Goal: Information Seeking & Learning: Find specific fact

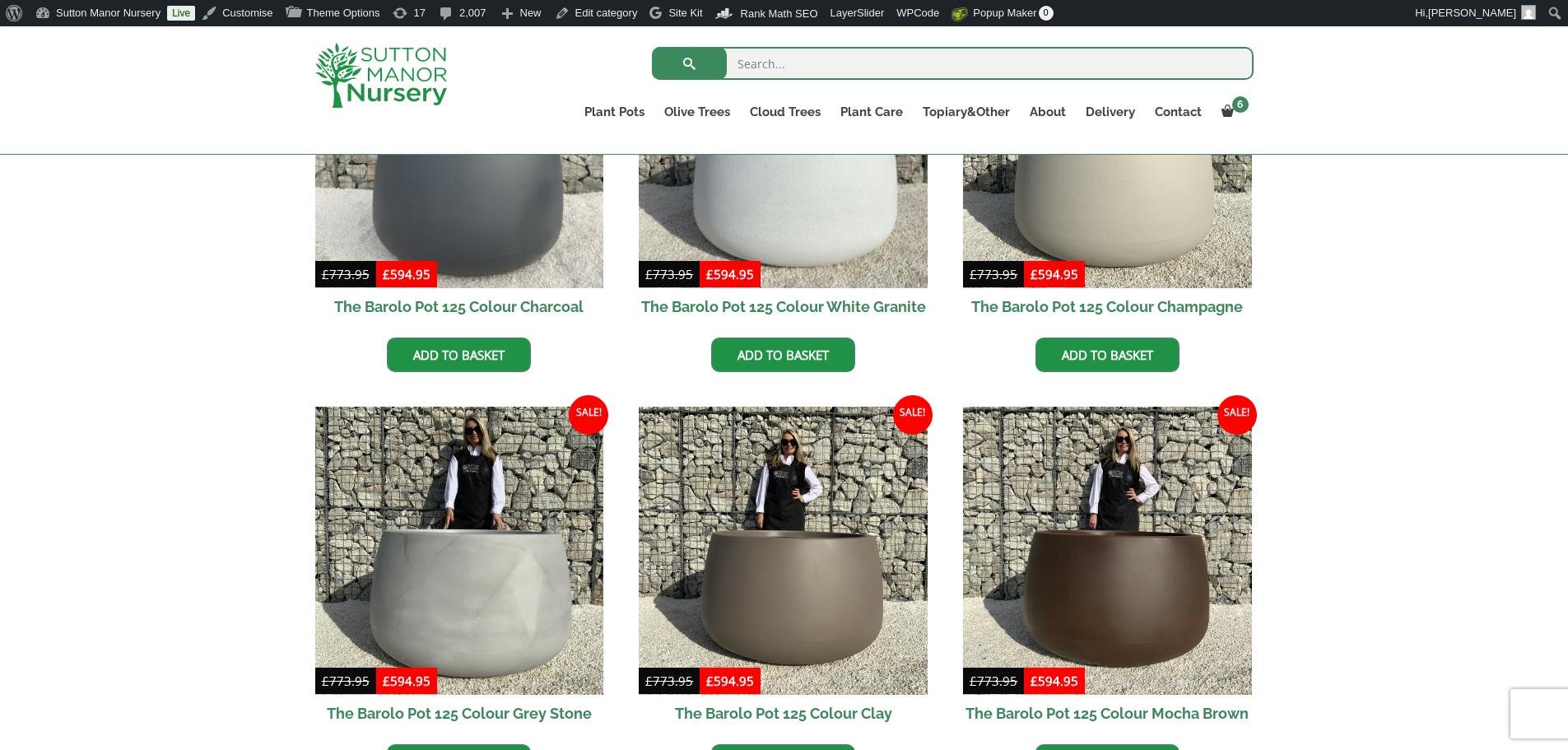
click at [437, 86] on img at bounding box center [381, 75] width 131 height 65
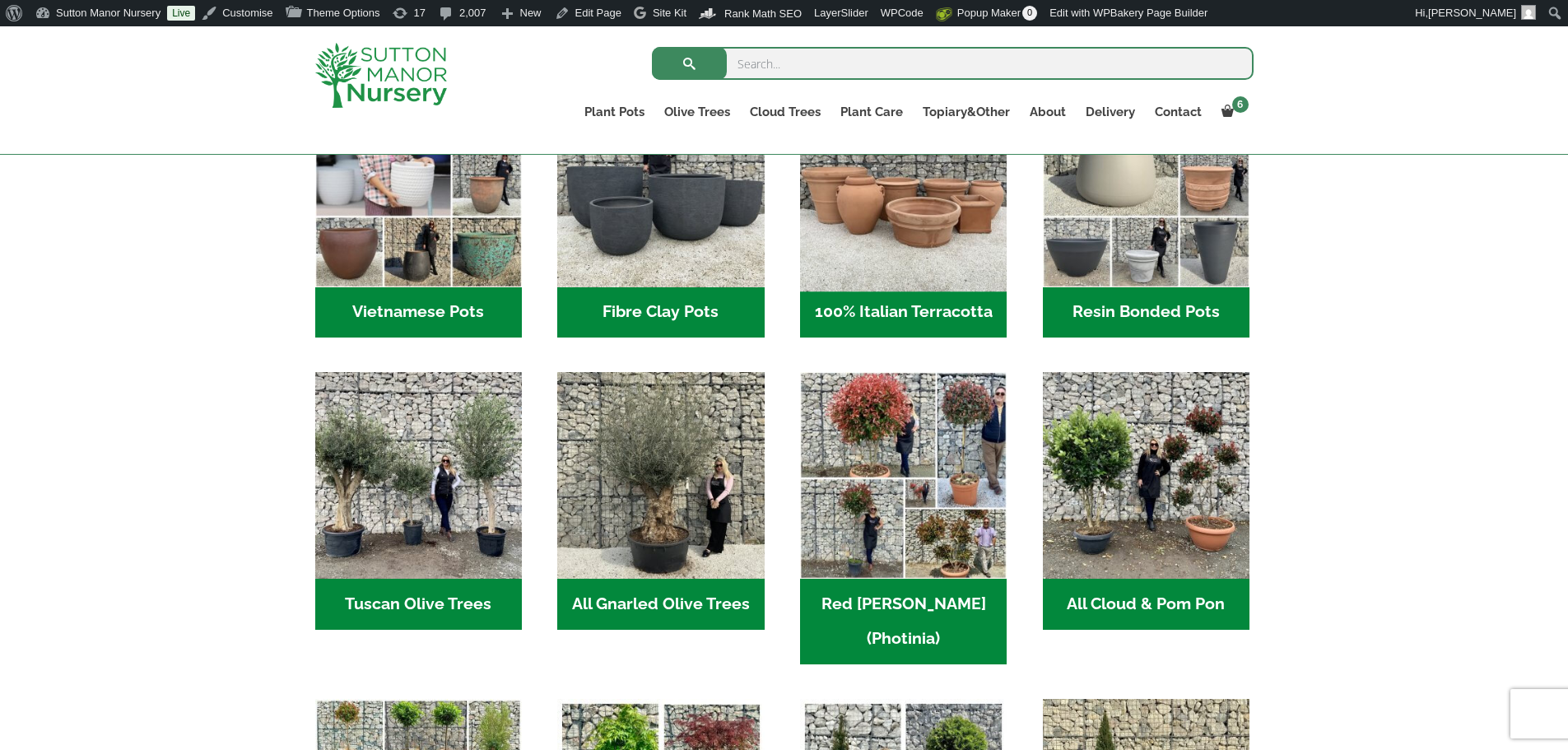
scroll to position [659, 0]
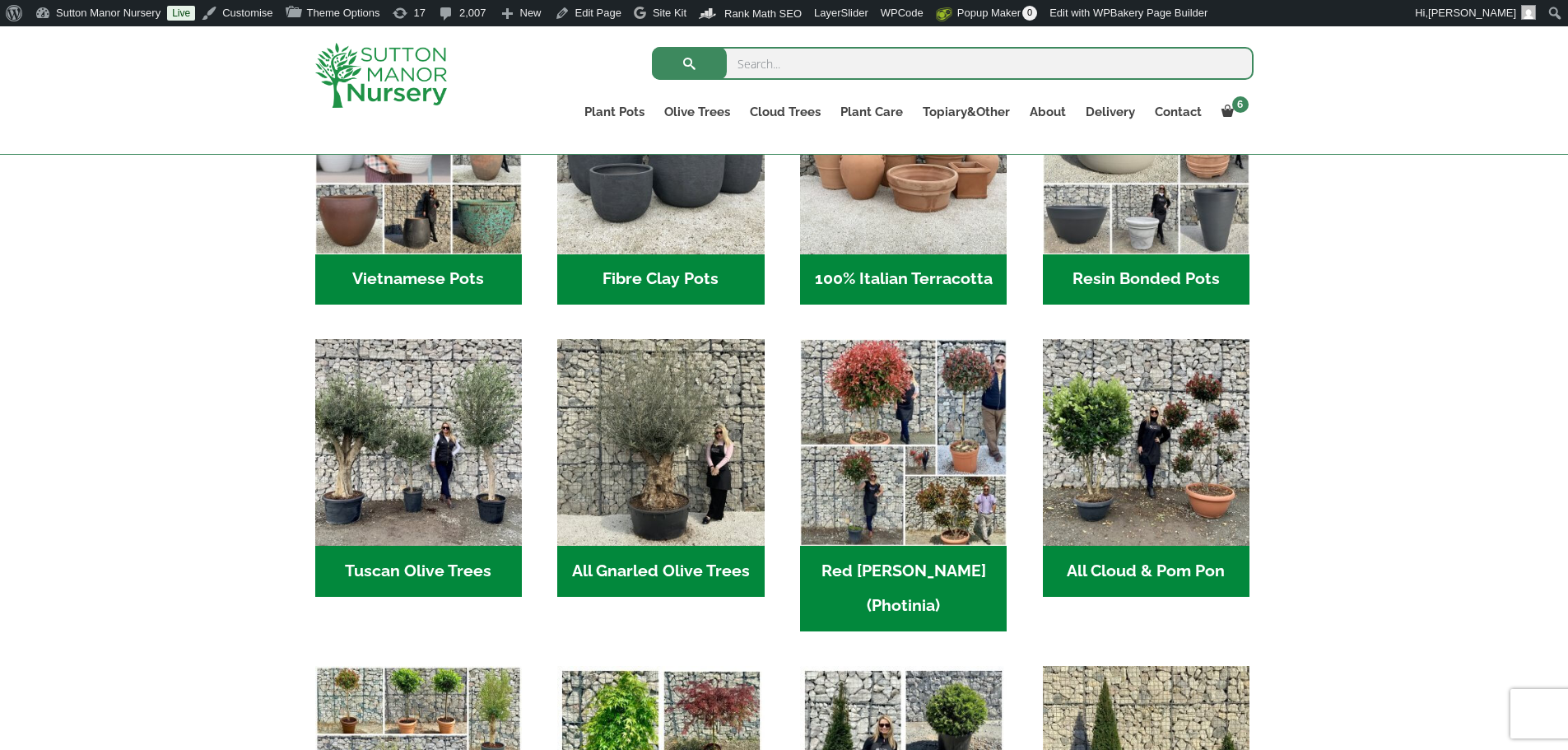
click at [802, 67] on input "search" at bounding box center [952, 63] width 601 height 33
type input "J411"
click at [652, 47] on button "submit" at bounding box center [690, 63] width 75 height 33
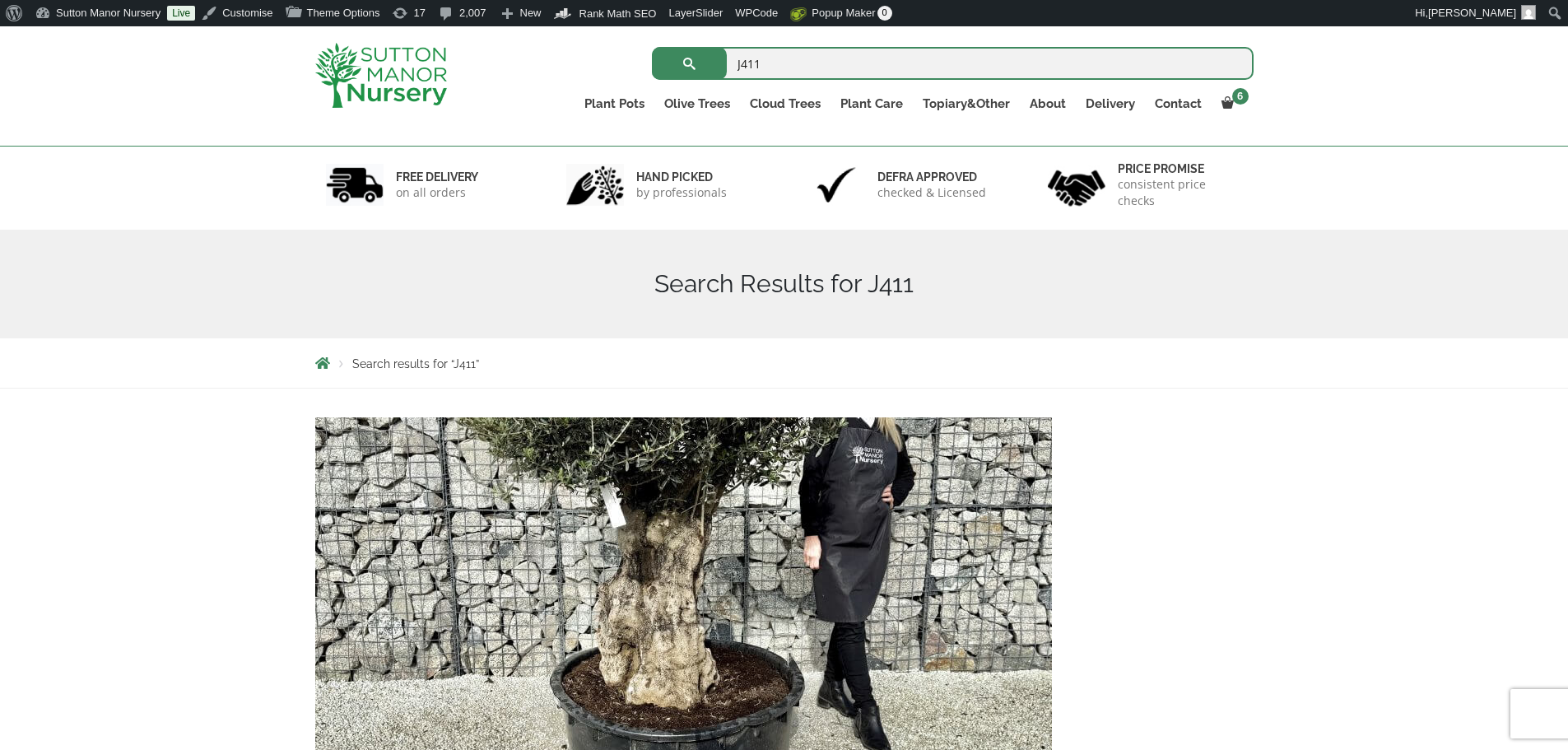
scroll to position [329, 0]
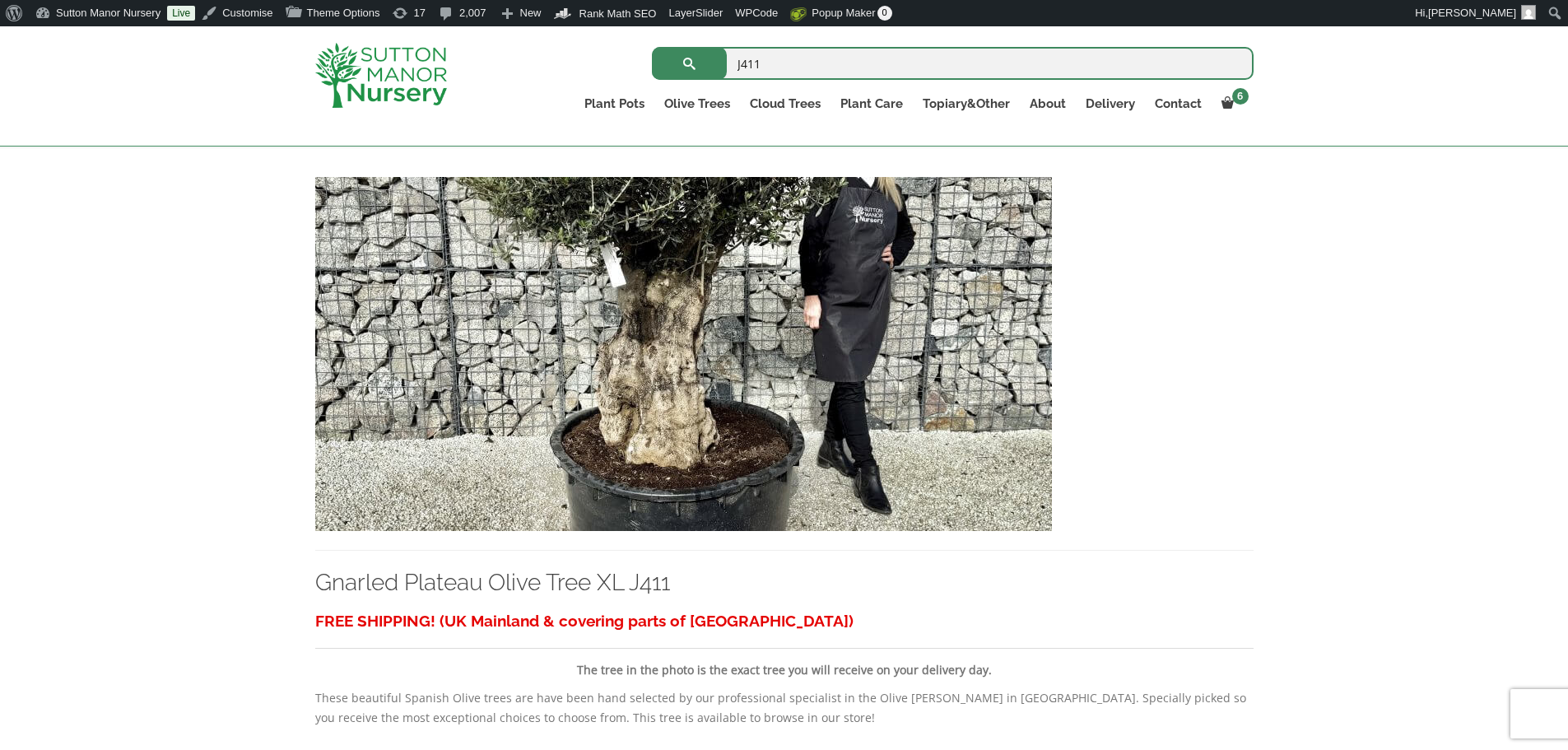
click at [746, 374] on img at bounding box center [684, 354] width 737 height 354
drag, startPoint x: 779, startPoint y: 67, endPoint x: 426, endPoint y: 10, distance: 357.6
click at [426, 10] on body "6 × Nursery Container Soil 6 × £ 34.99 Subtotal: £ 209.94 View cart Checkout Pl…" at bounding box center [784, 663] width 1568 height 1991
type input "J480"
click at [652, 47] on button "submit" at bounding box center [690, 63] width 75 height 33
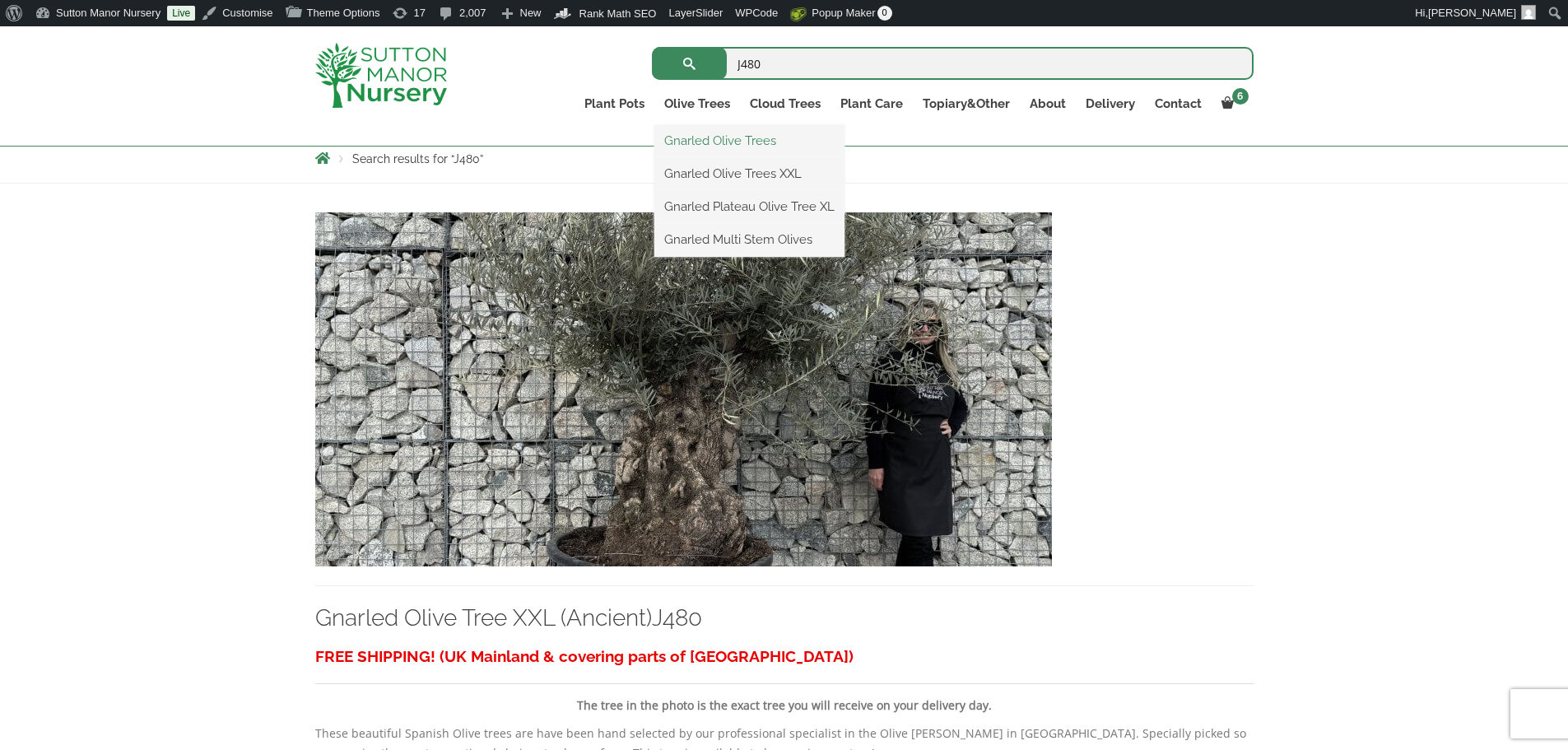
scroll to position [329, 0]
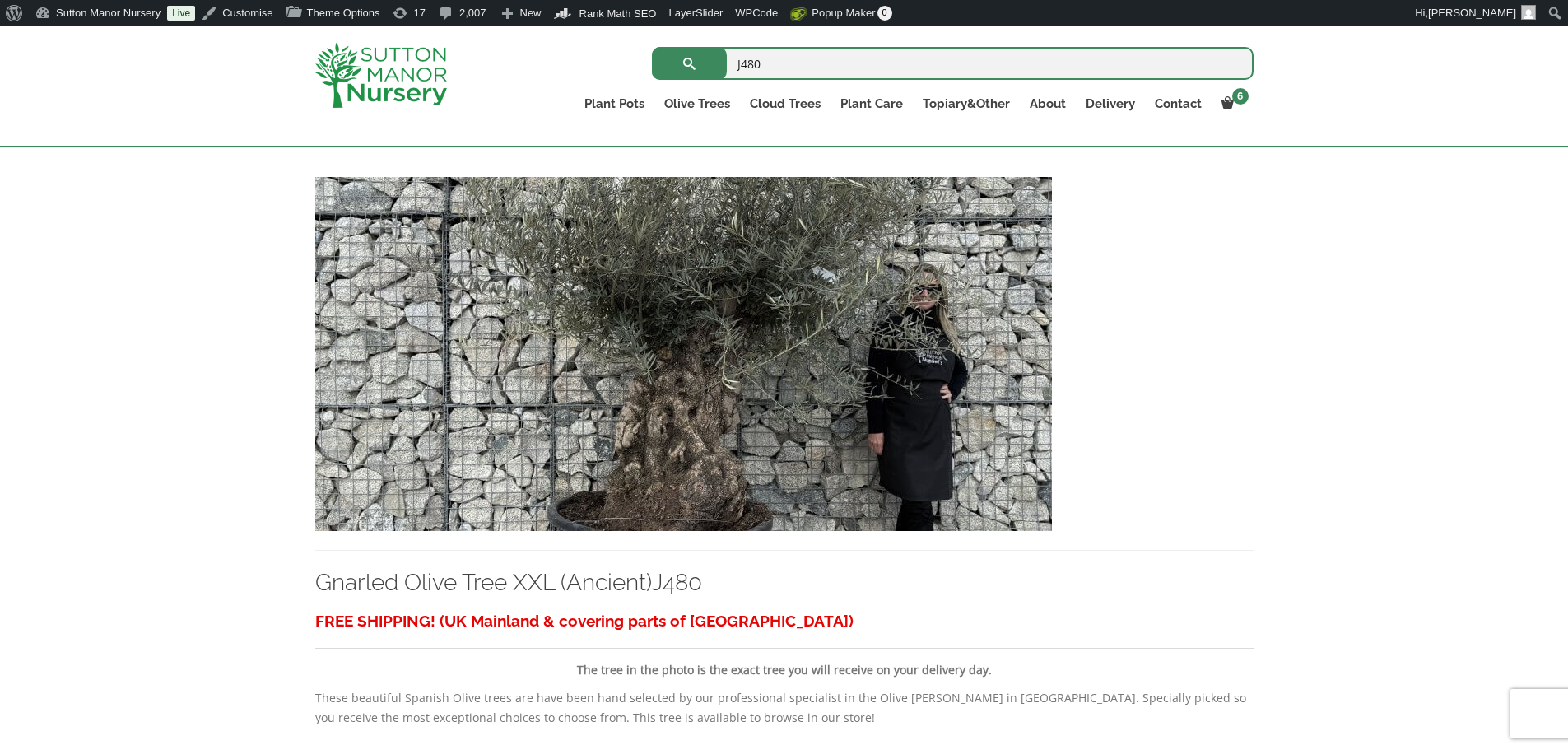
click at [632, 278] on img at bounding box center [684, 354] width 737 height 354
click at [778, 49] on input "J480" at bounding box center [952, 63] width 601 height 33
type input "J470"
click at [652, 47] on button "submit" at bounding box center [690, 63] width 75 height 33
